Goal: Find specific page/section: Find specific page/section

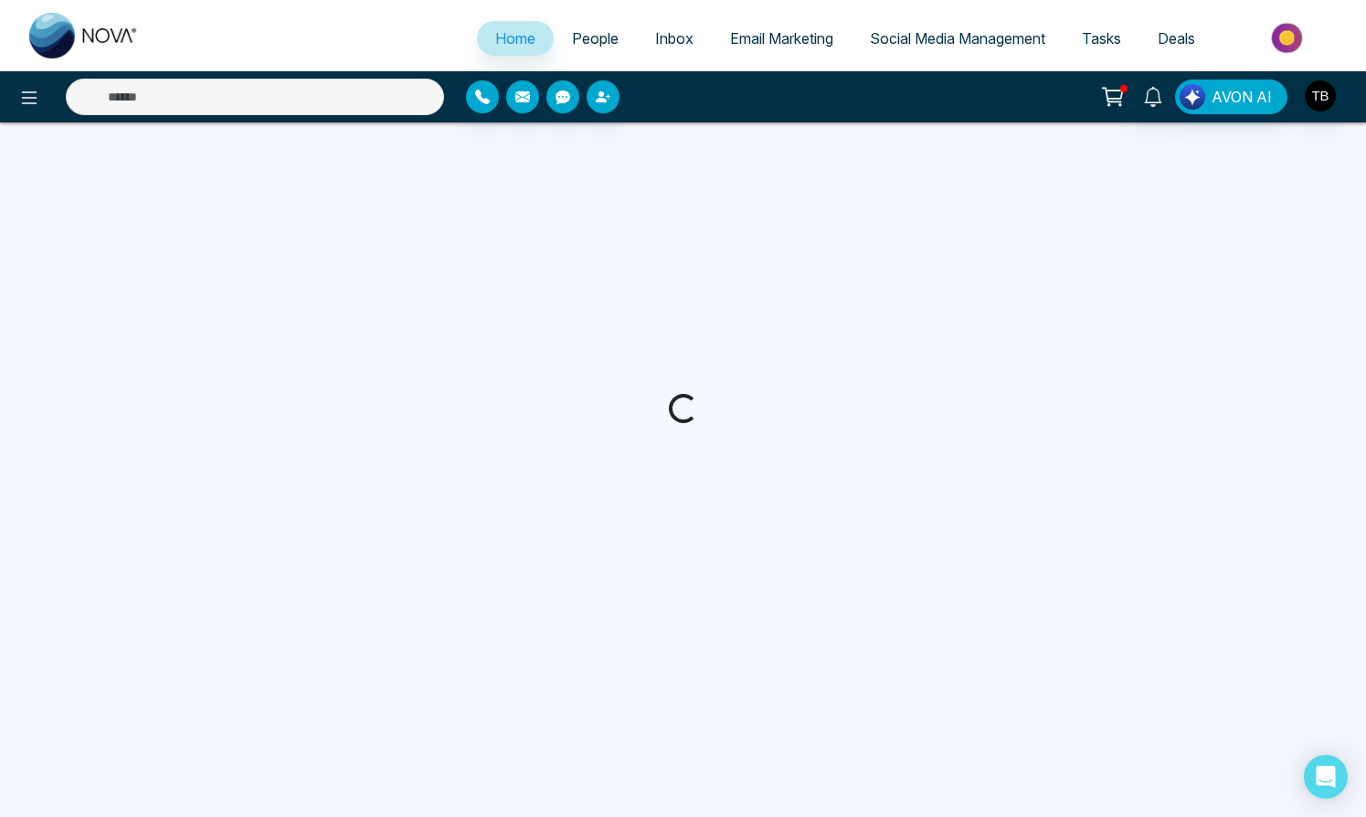
select select "*"
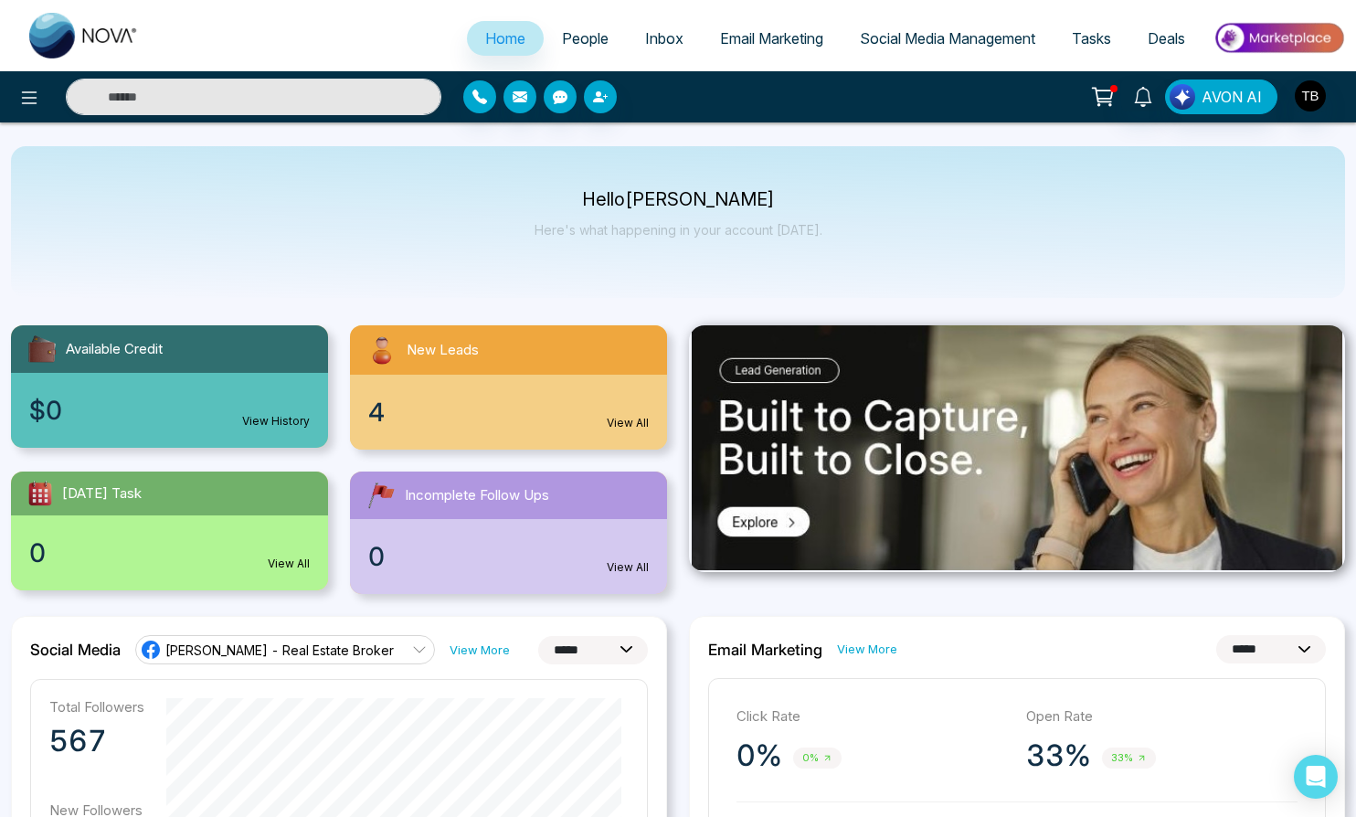
click at [557, 435] on div "4 View All" at bounding box center [508, 412] width 317 height 75
